Goal: Check status: Check status

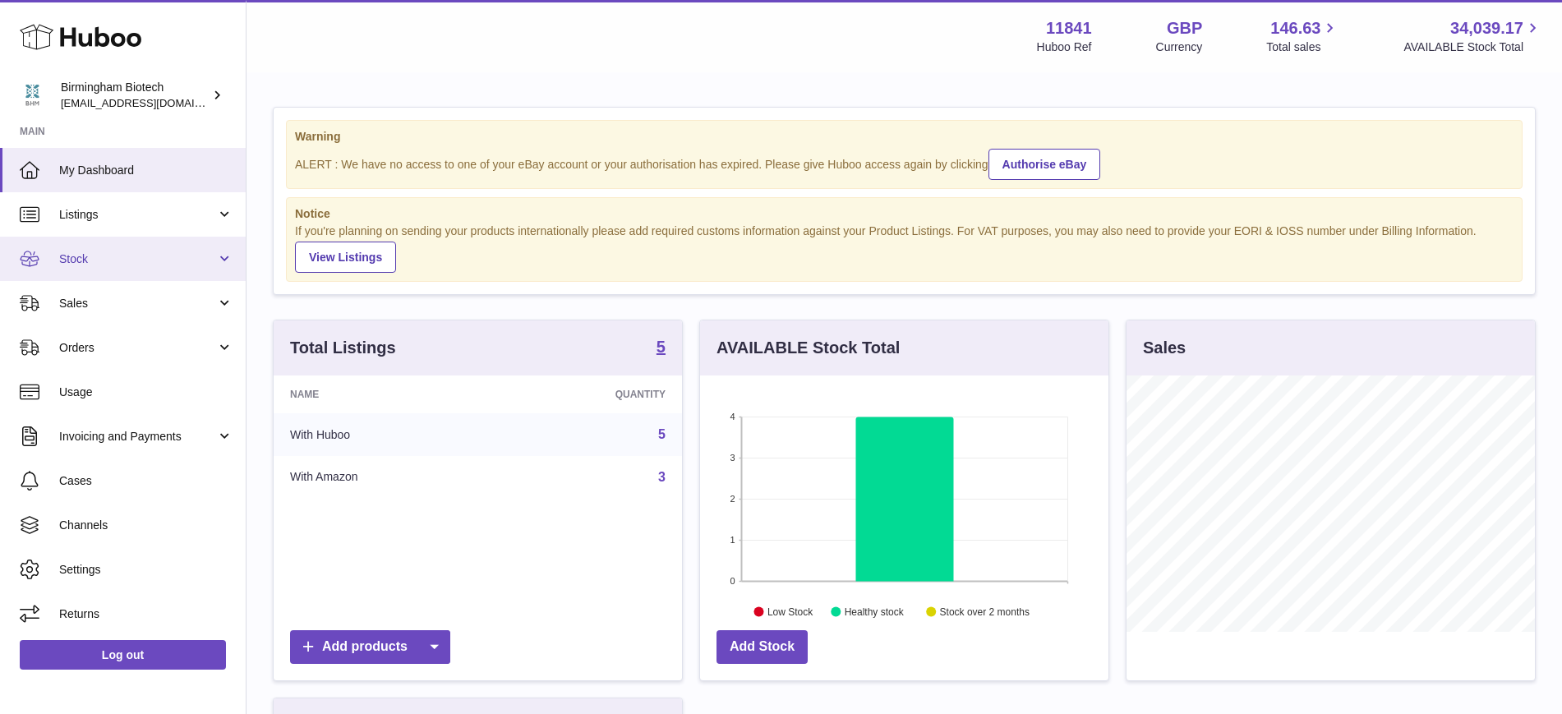
click at [104, 261] on span "Stock" at bounding box center [137, 259] width 157 height 16
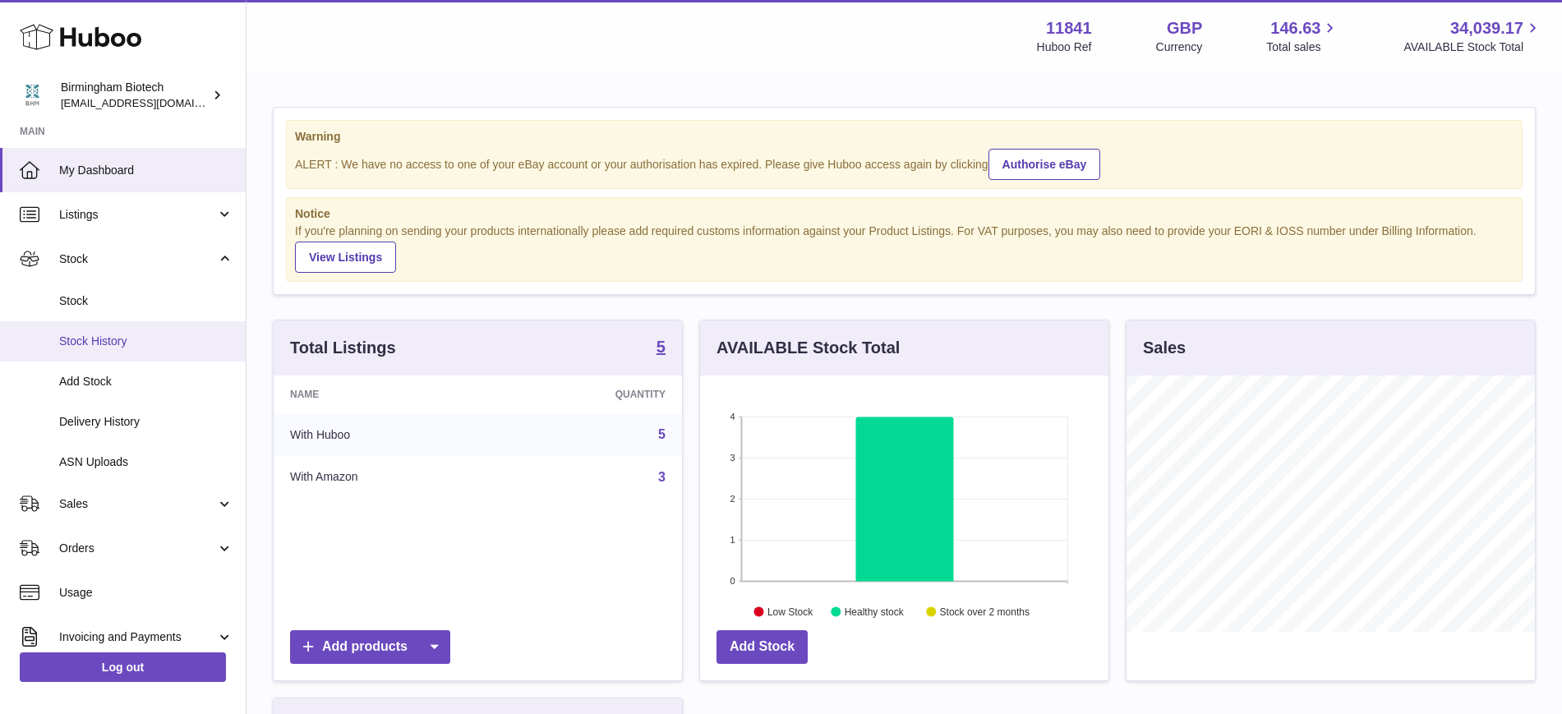
click at [108, 350] on link "Stock History" at bounding box center [123, 341] width 246 height 40
click at [126, 422] on span "Delivery History" at bounding box center [146, 422] width 174 height 16
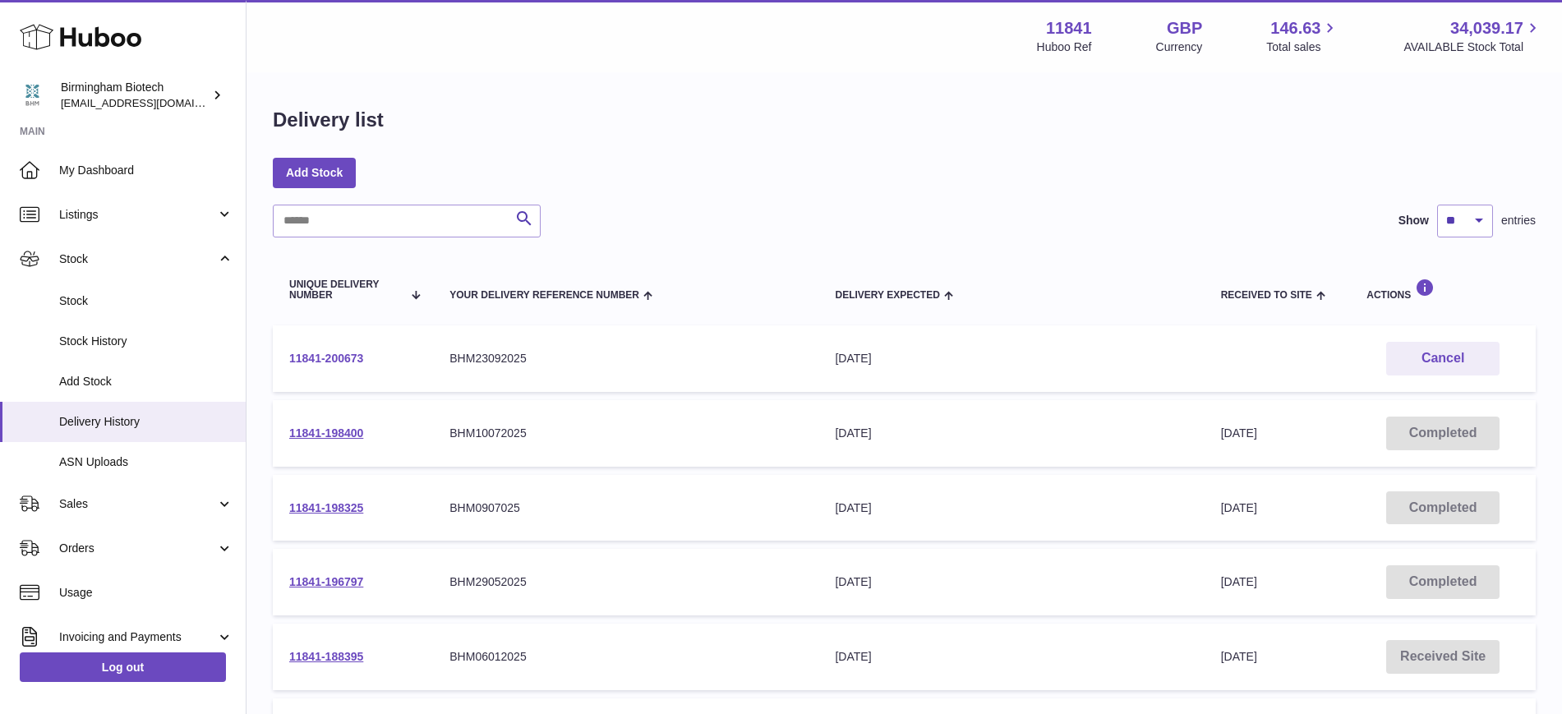
click at [340, 358] on link "11841-200673" at bounding box center [326, 358] width 74 height 13
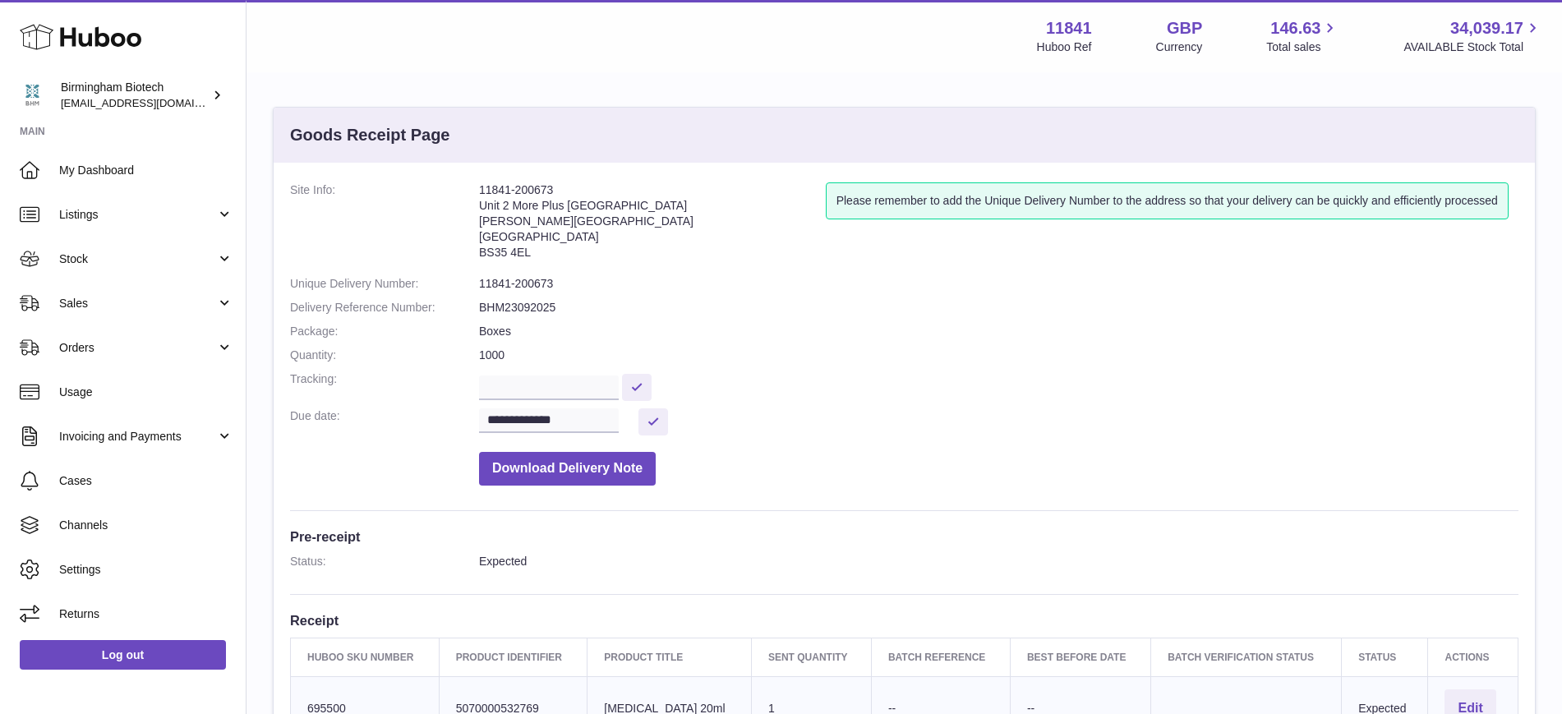
drag, startPoint x: 569, startPoint y: 191, endPoint x: 473, endPoint y: 191, distance: 95.3
click at [473, 191] on dl "**********" at bounding box center [904, 337] width 1229 height 311
copy dl "11841-200673"
